Goal: Use online tool/utility: Utilize a website feature to perform a specific function

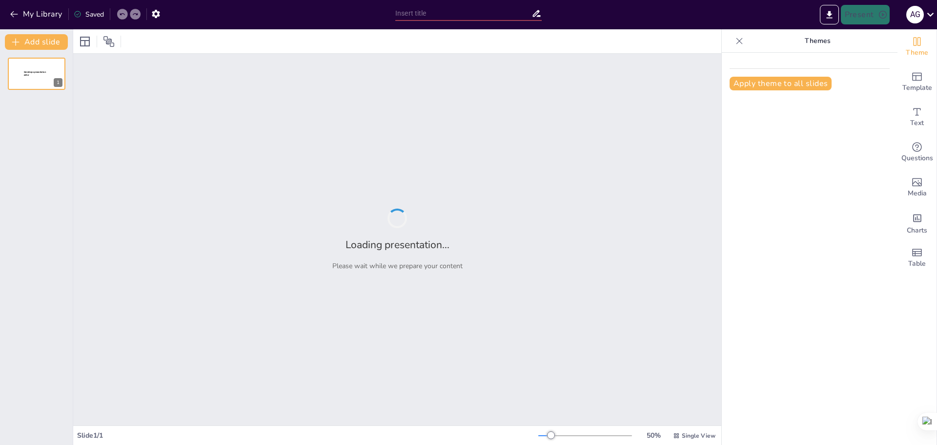
type input "Imported Cifras Financieras [PERSON_NAME] 2025.pptx"
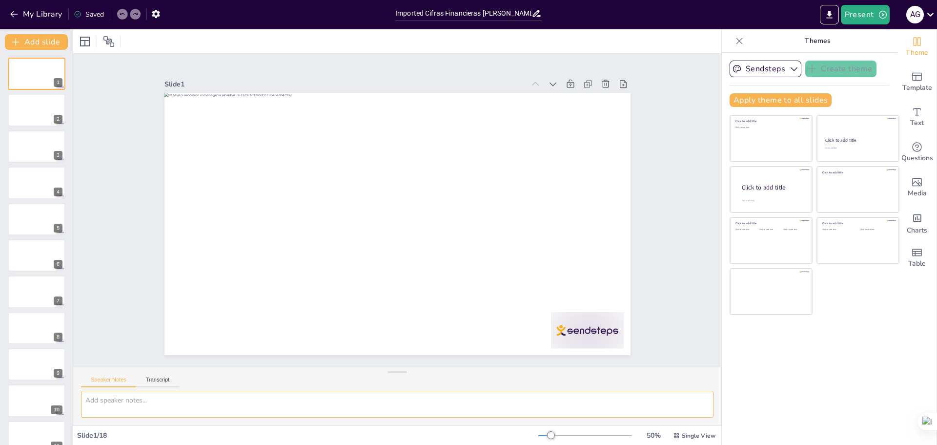
click at [195, 405] on textarea at bounding box center [397, 403] width 633 height 27
type textarea "Mejorar la apariencia, esquemas, y mantener los graficos, ajustar la presentaci…"
click at [113, 382] on button "Speaker Notes" at bounding box center [108, 381] width 55 height 11
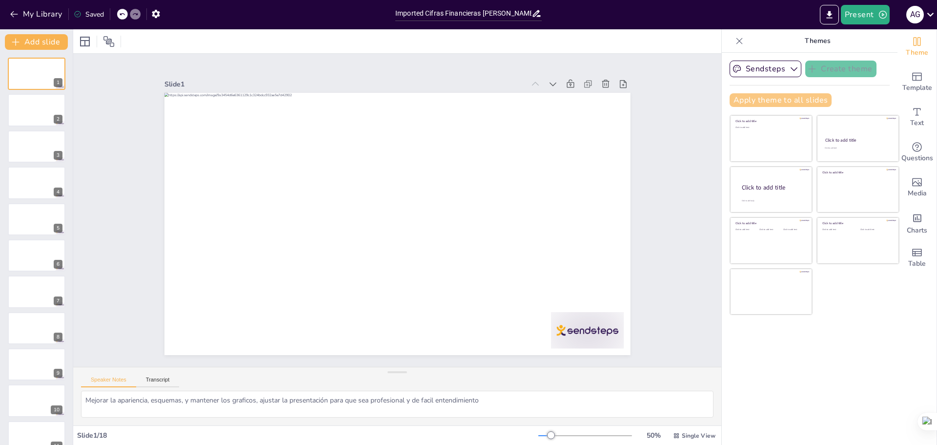
click at [765, 95] on button "Apply theme to all slides" at bounding box center [781, 100] width 102 height 14
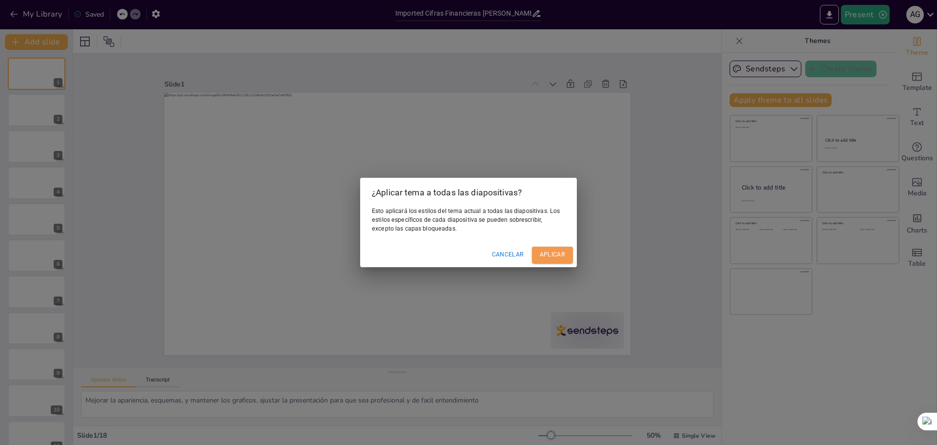
click at [548, 252] on font "Aplicar" at bounding box center [552, 254] width 25 height 7
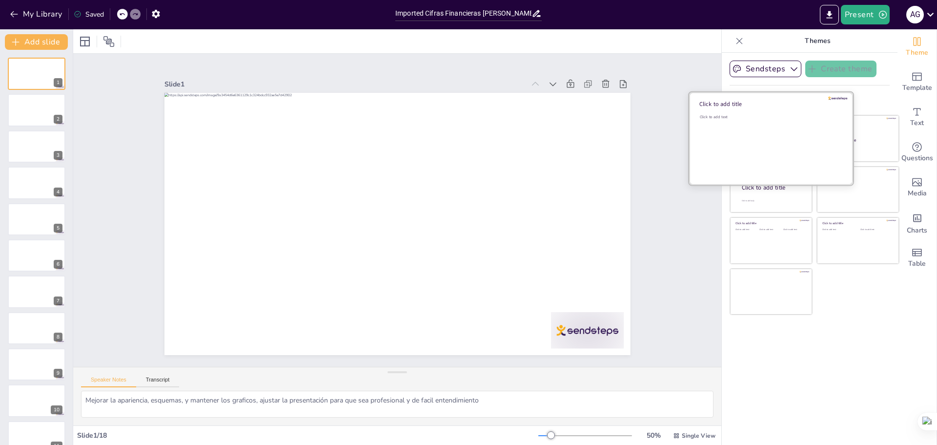
click at [774, 132] on div "Click to add text" at bounding box center [770, 144] width 140 height 61
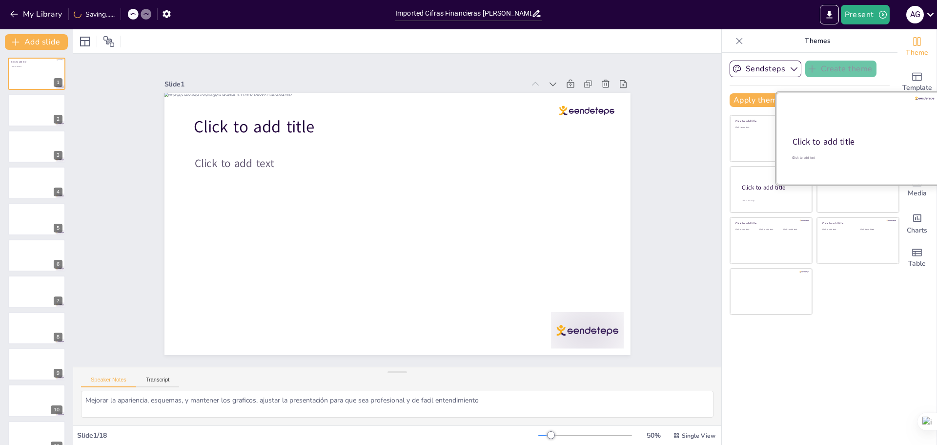
click at [855, 135] on div at bounding box center [858, 138] width 164 height 92
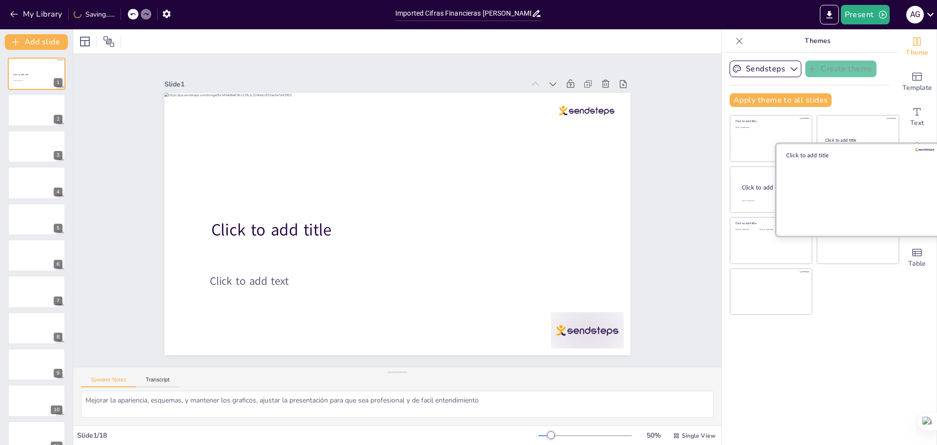
drag, startPoint x: 837, startPoint y: 188, endPoint x: 834, endPoint y: 192, distance: 5.3
click at [838, 188] on div at bounding box center [858, 189] width 164 height 92
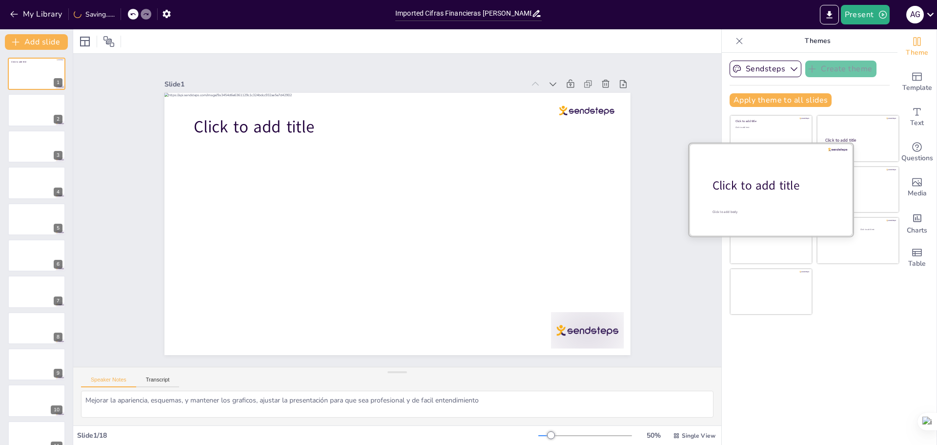
click at [751, 199] on div at bounding box center [771, 189] width 164 height 92
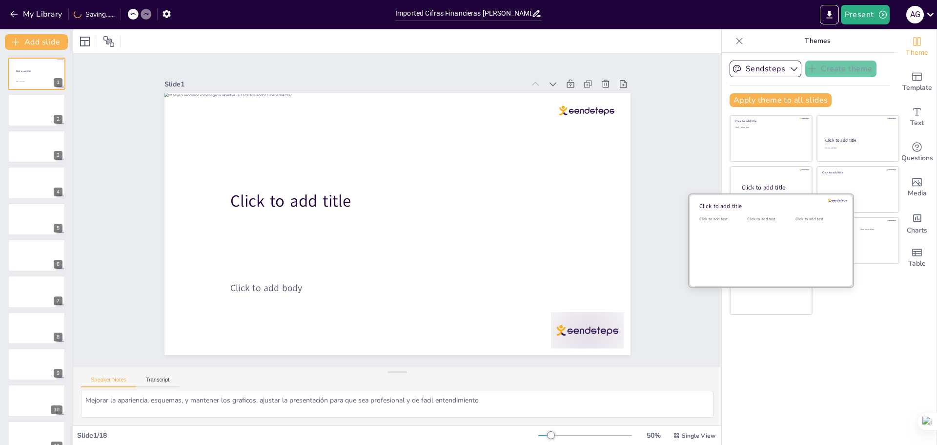
click at [762, 247] on div "Click to add text" at bounding box center [769, 246] width 44 height 61
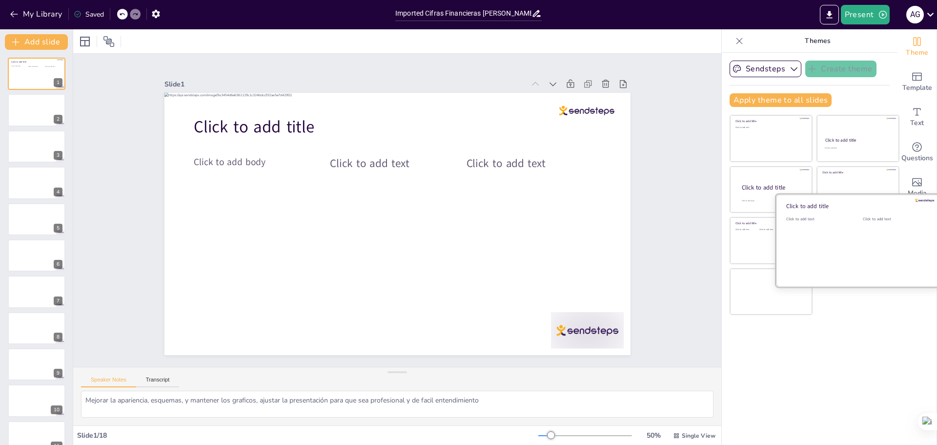
click at [863, 245] on div "Click to add text" at bounding box center [894, 246] width 62 height 61
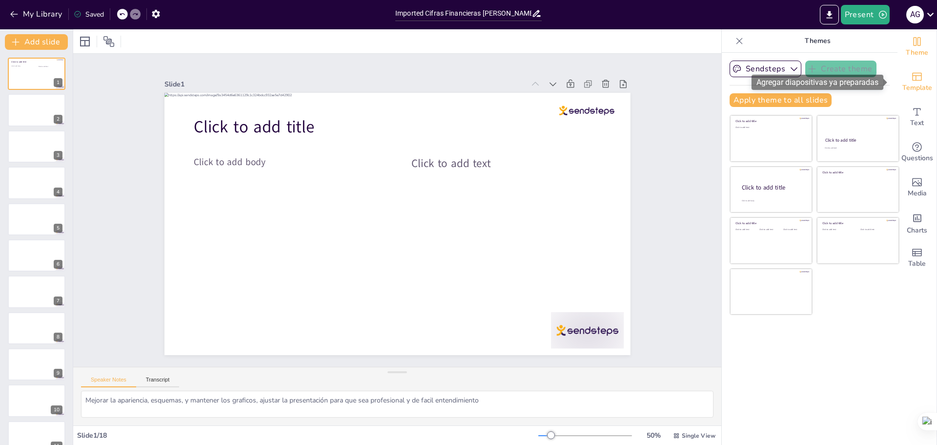
click at [907, 84] on span "Template" at bounding box center [917, 87] width 30 height 11
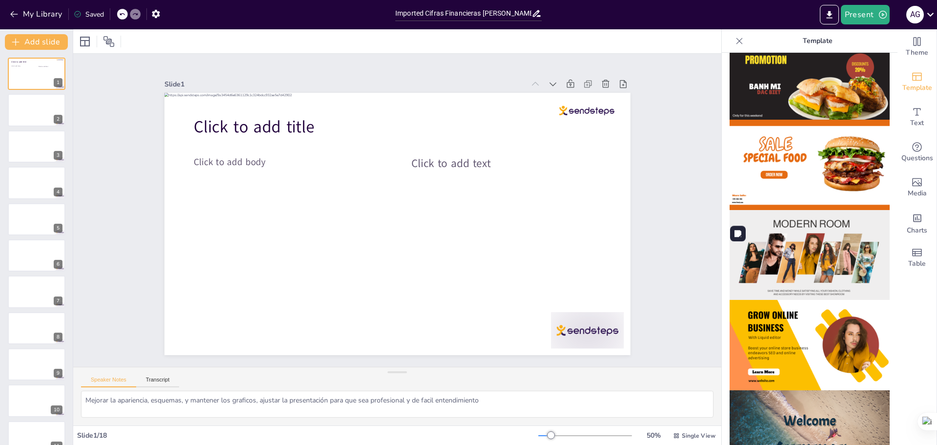
scroll to position [49, 0]
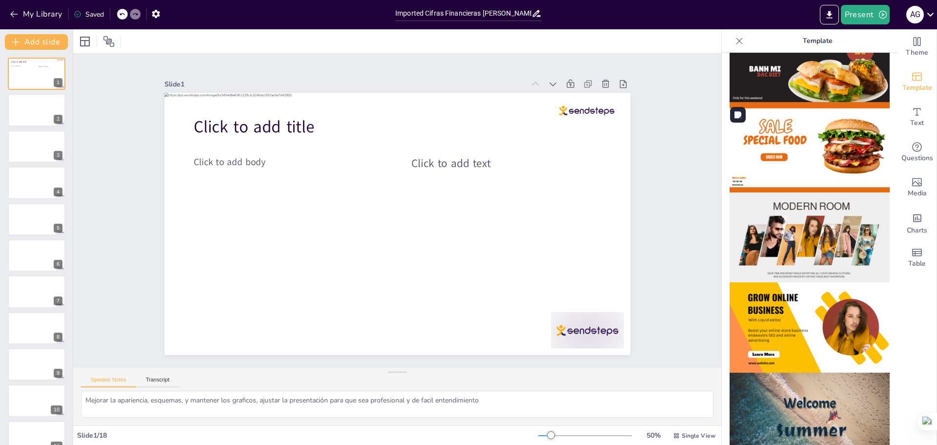
click at [805, 138] on img at bounding box center [810, 147] width 160 height 90
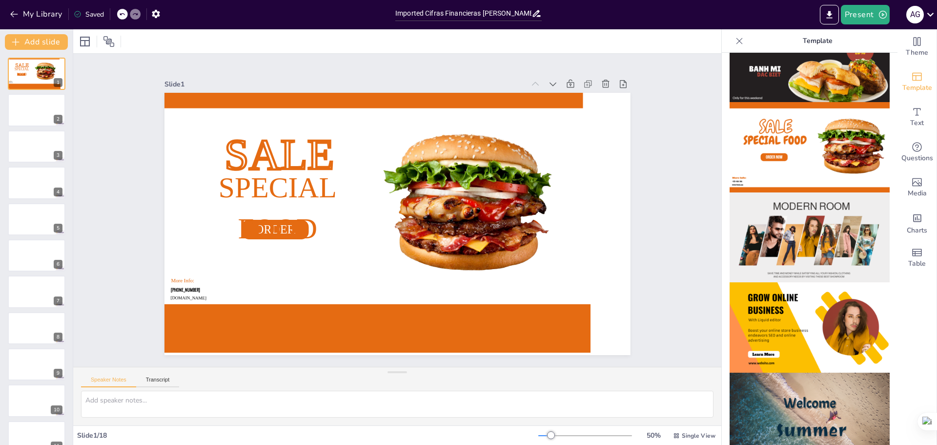
scroll to position [0, 0]
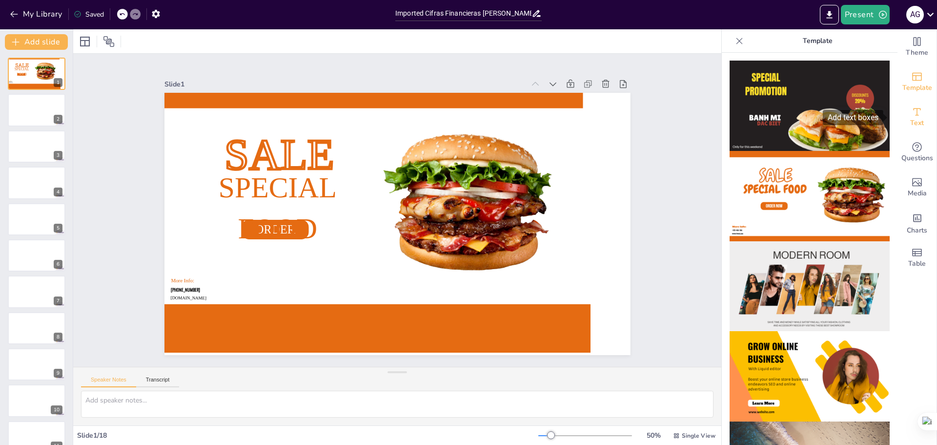
click at [911, 113] on icon "Add text boxes" at bounding box center [917, 112] width 12 height 12
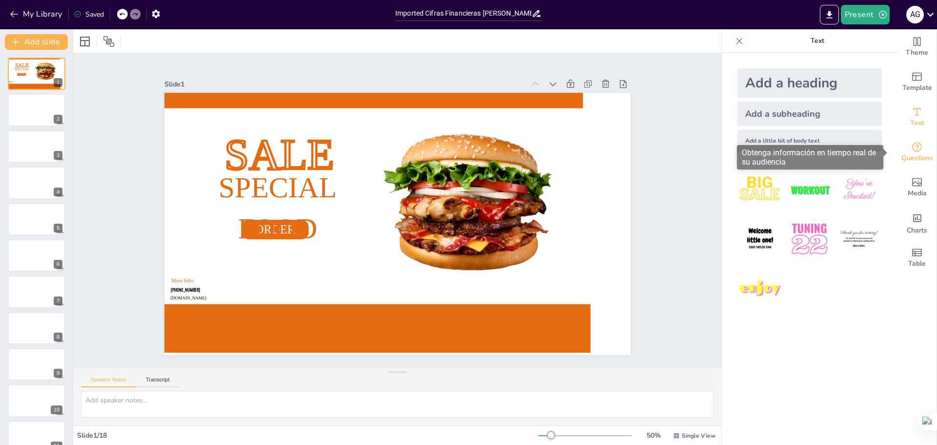
click at [907, 153] on span "Questions" at bounding box center [918, 158] width 32 height 11
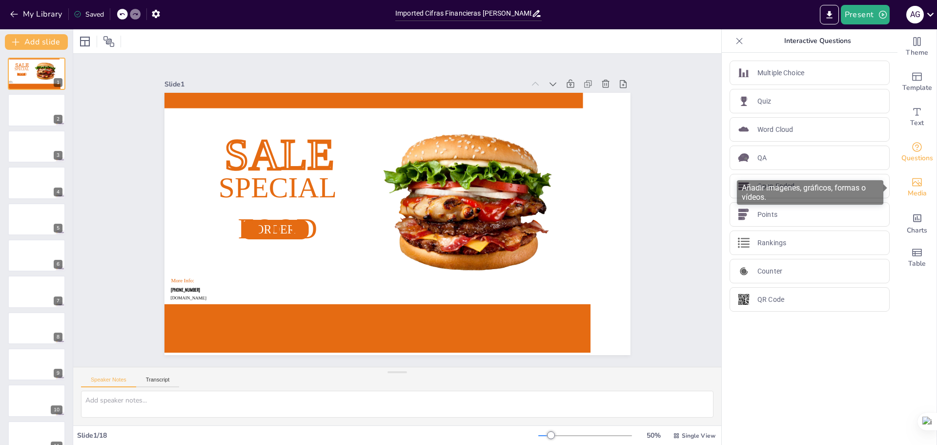
click at [911, 188] on span "Media" at bounding box center [917, 193] width 19 height 11
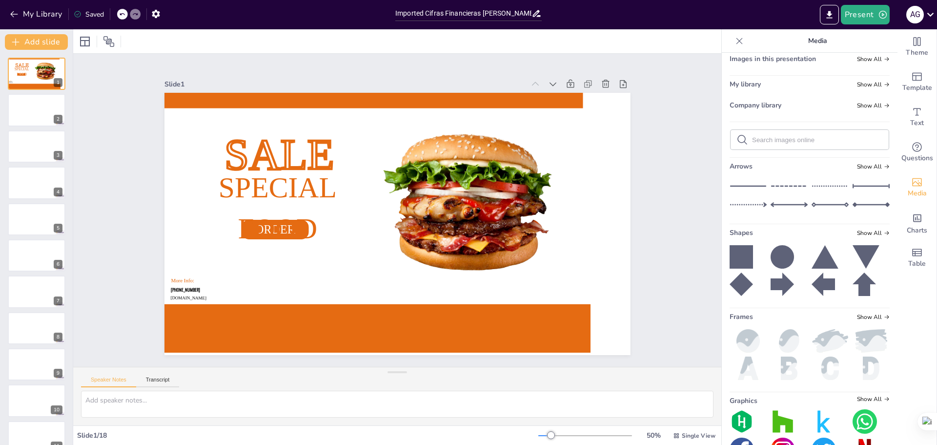
scroll to position [65, 0]
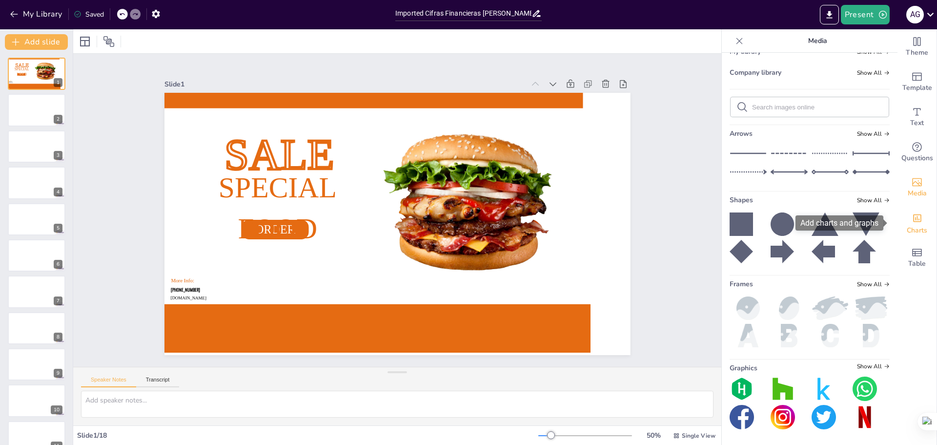
click at [912, 218] on icon "Add charts and graphs" at bounding box center [917, 218] width 10 height 10
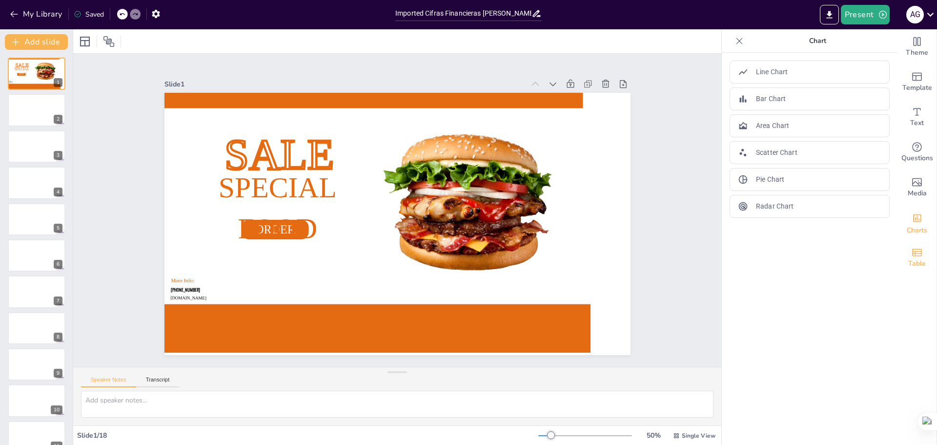
click at [911, 258] on span "Table" at bounding box center [917, 263] width 18 height 11
